Goal: Information Seeking & Learning: Learn about a topic

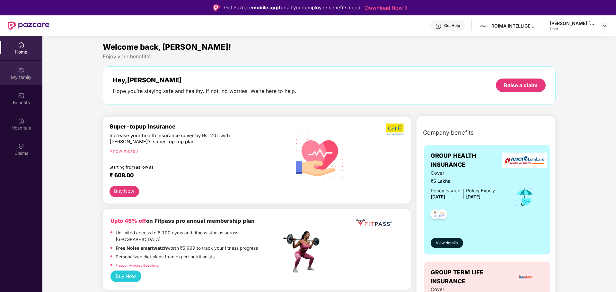
click at [18, 78] on div "My family" at bounding box center [21, 77] width 42 height 6
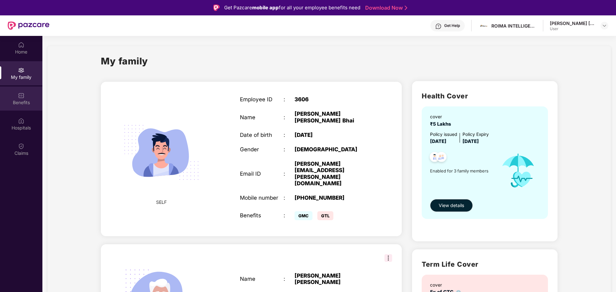
click at [27, 95] on div "Benefits" at bounding box center [21, 99] width 42 height 24
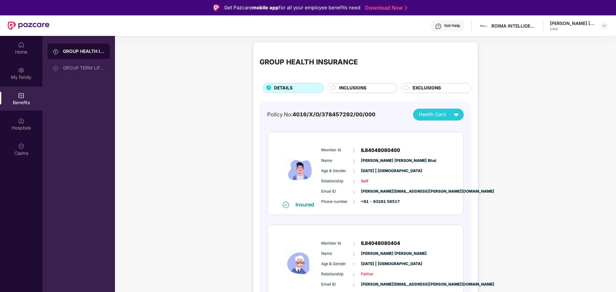
click at [369, 85] on div "INCLUSIONS" at bounding box center [365, 89] width 58 height 8
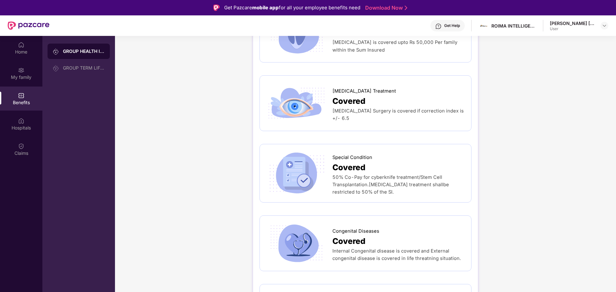
scroll to position [1280, 0]
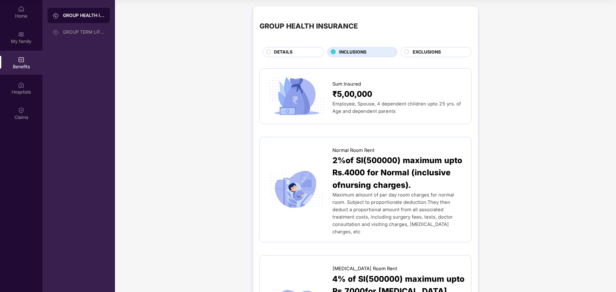
scroll to position [0, 0]
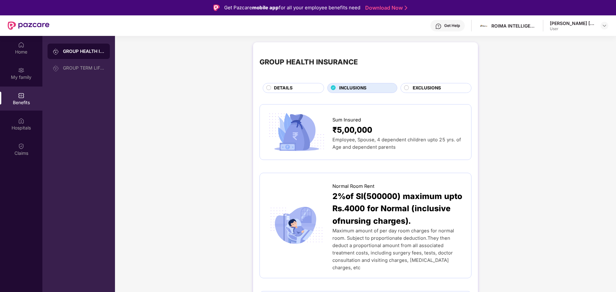
click at [451, 91] on div "EXCLUSIONS" at bounding box center [438, 89] width 58 height 8
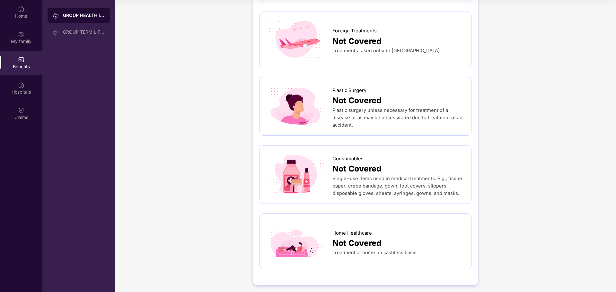
scroll to position [286, 0]
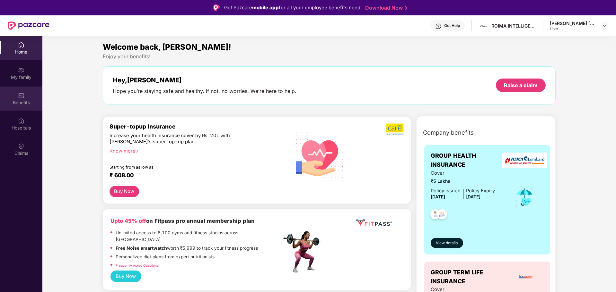
click at [20, 102] on div "Benefits" at bounding box center [21, 103] width 42 height 6
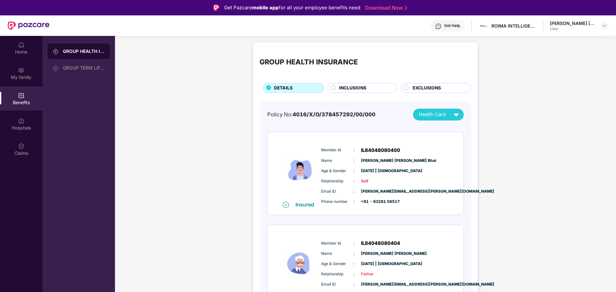
click at [378, 88] on div "INCLUSIONS" at bounding box center [365, 89] width 58 height 8
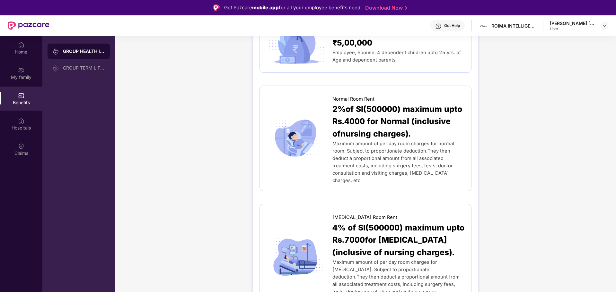
scroll to position [96, 0]
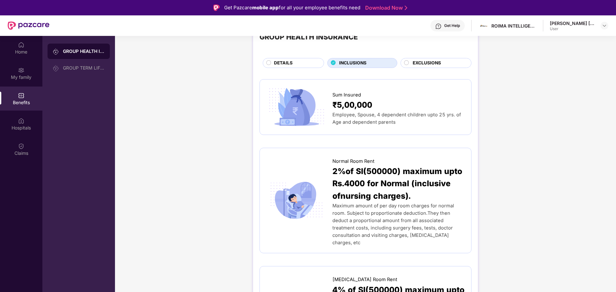
scroll to position [0, 0]
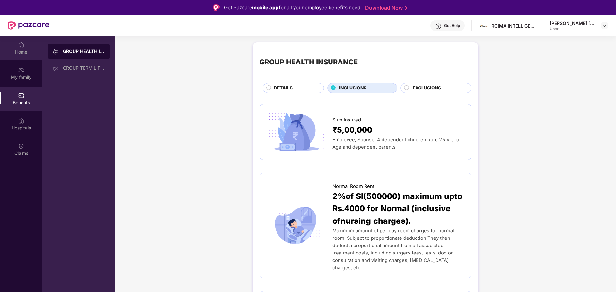
click at [20, 48] on div "Home" at bounding box center [21, 48] width 42 height 24
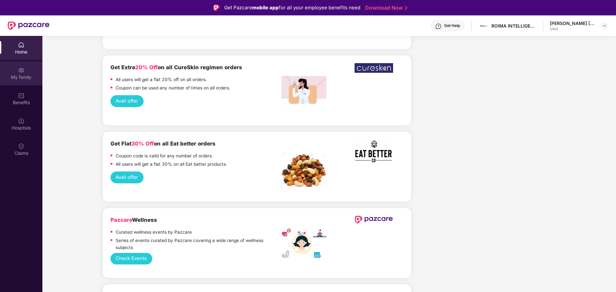
click at [21, 66] on div at bounding box center [21, 69] width 6 height 6
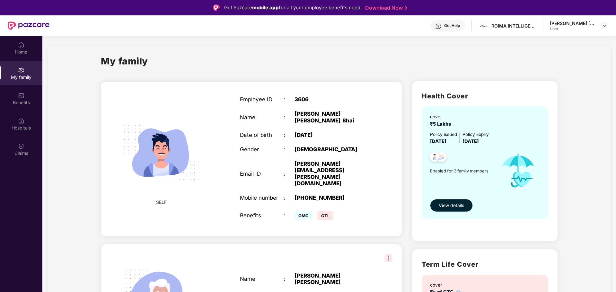
click at [455, 206] on span "View details" at bounding box center [451, 205] width 25 height 7
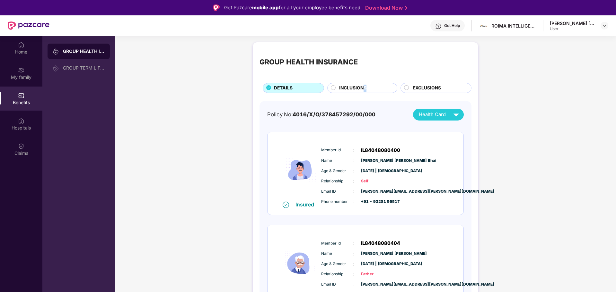
click at [364, 85] on span "INCLUSIONS" at bounding box center [352, 88] width 27 height 7
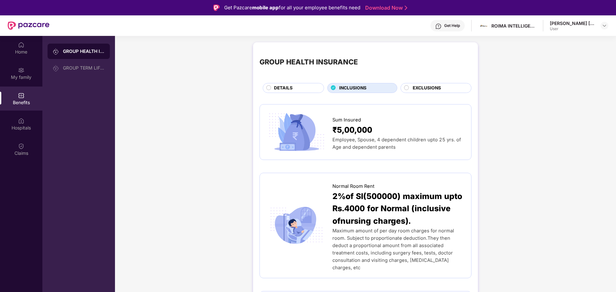
click at [417, 89] on span "EXCLUSIONS" at bounding box center [427, 88] width 28 height 7
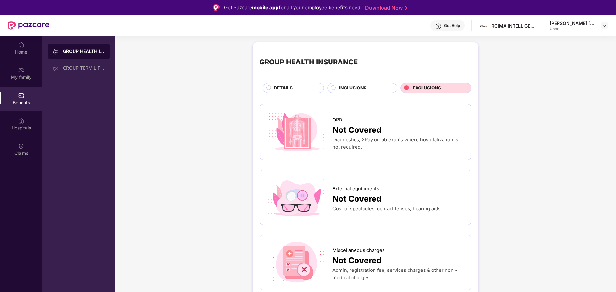
click at [298, 90] on div "DETAILS" at bounding box center [296, 89] width 50 height 8
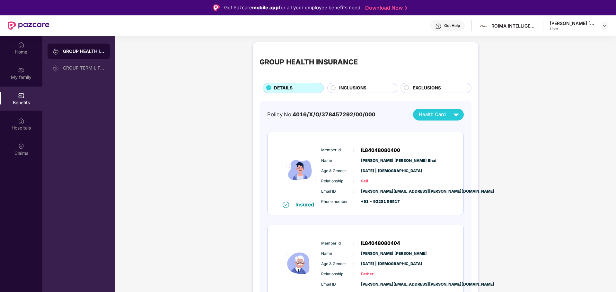
click at [309, 115] on span "4016/X/O/378457292/00/000" at bounding box center [333, 114] width 83 height 6
click at [84, 67] on div "GROUP TERM LIFE INSURANCE" at bounding box center [84, 67] width 42 height 5
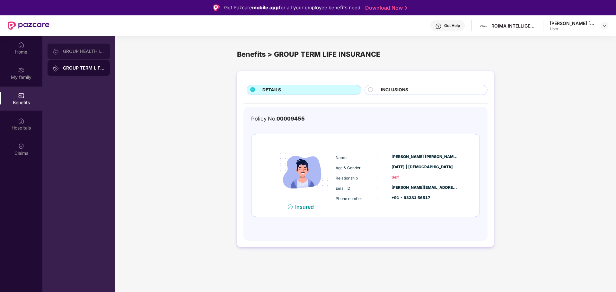
click at [84, 54] on div "GROUP HEALTH INSURANCE" at bounding box center [84, 51] width 42 height 5
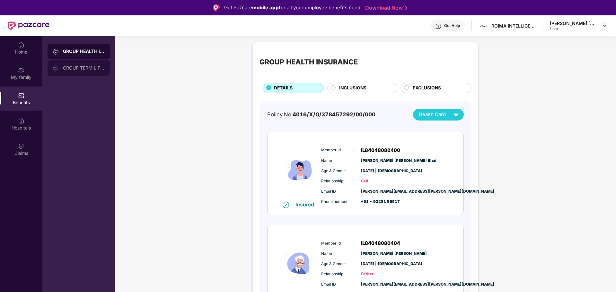
click at [85, 66] on div "GROUP TERM LIFE INSURANCE" at bounding box center [84, 67] width 42 height 5
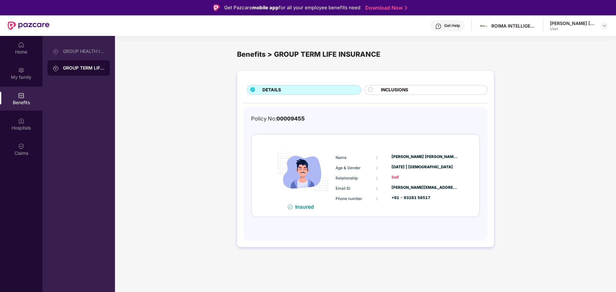
click at [392, 91] on span "INCLUSIONS" at bounding box center [394, 90] width 27 height 7
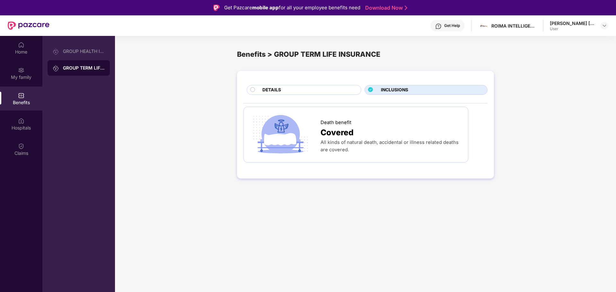
click at [311, 88] on div "DETAILS" at bounding box center [308, 91] width 99 height 8
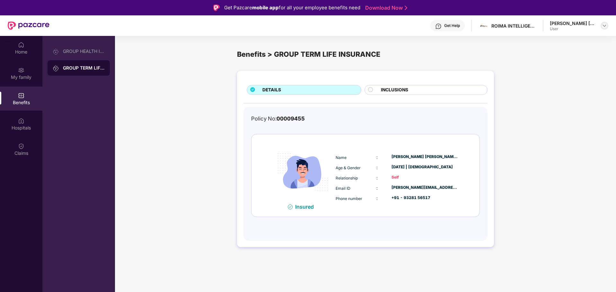
click at [605, 25] on img at bounding box center [604, 25] width 5 height 5
click at [603, 112] on div "DETAILS INCLUSIONS Policy No: 00009455 Insured Name : [PERSON_NAME] [PERSON_NAM…" at bounding box center [365, 162] width 501 height 189
click at [37, 52] on div "Home" at bounding box center [21, 52] width 42 height 6
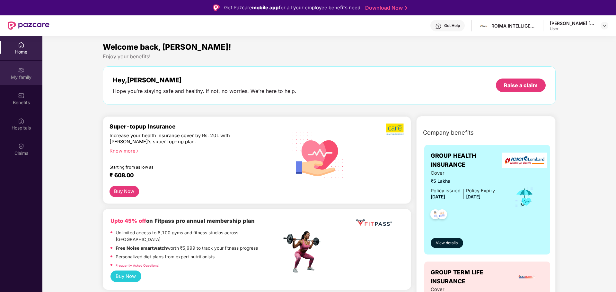
click at [20, 76] on div "My family" at bounding box center [21, 77] width 42 height 6
